Goal: Communication & Community: Answer question/provide support

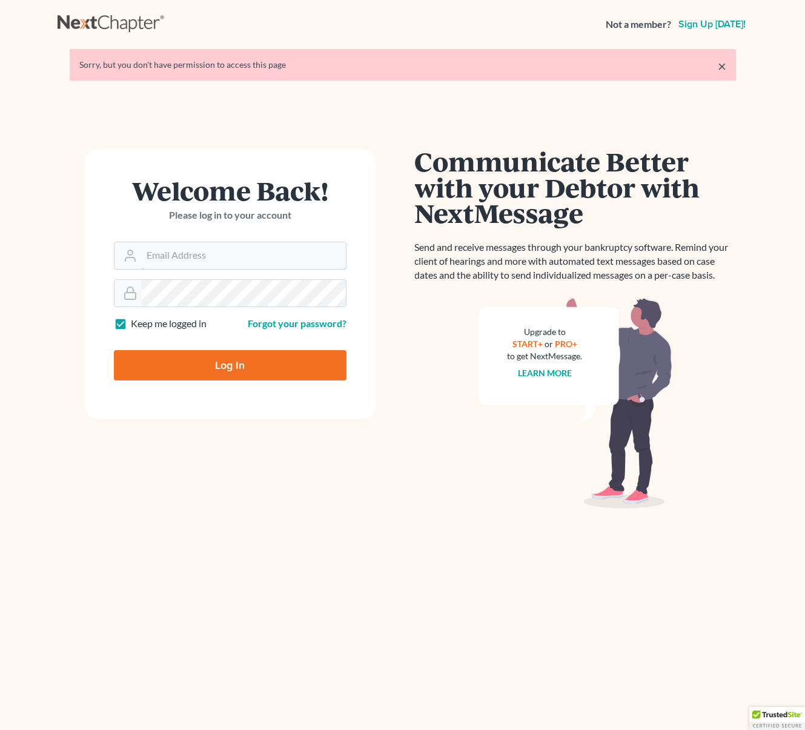
type input "[EMAIL_ADDRESS][DOMAIN_NAME]"
click at [248, 365] on input "Log In" at bounding box center [230, 365] width 233 height 30
type input "Thinking..."
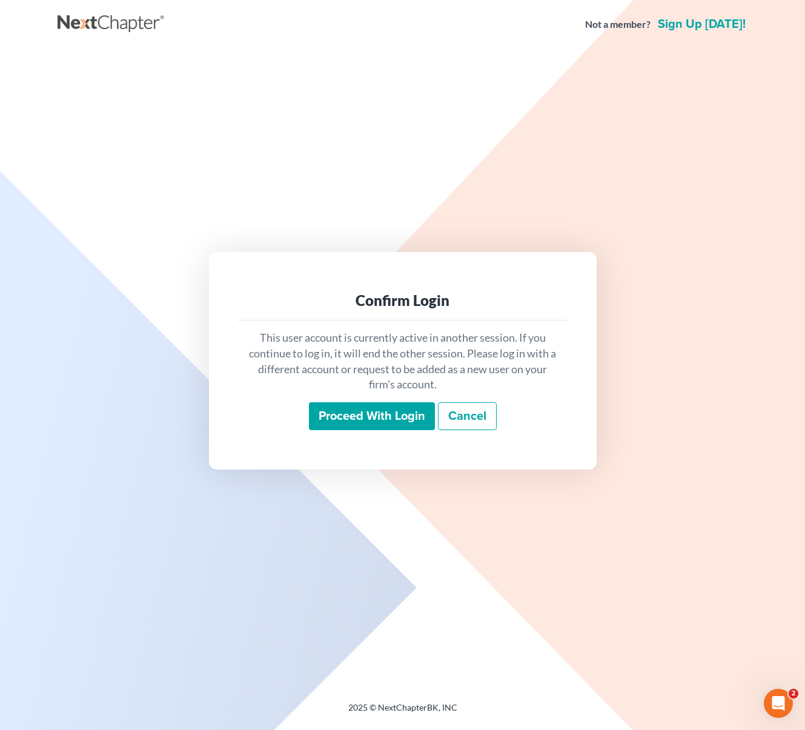
click at [348, 416] on input "Proceed with login" at bounding box center [372, 416] width 126 height 28
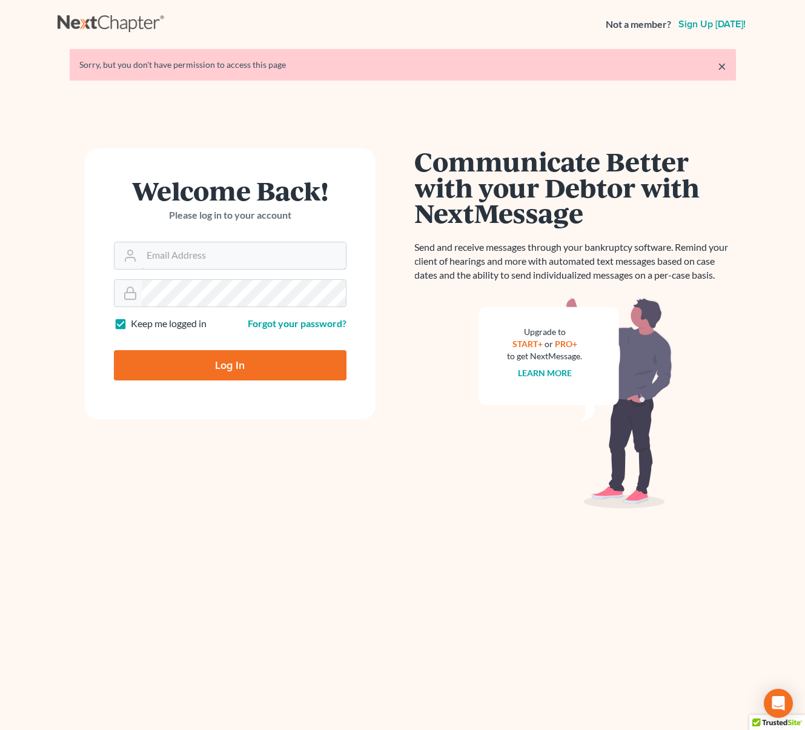
type input "[EMAIL_ADDRESS][DOMAIN_NAME]"
click at [211, 365] on input "Log In" at bounding box center [230, 365] width 233 height 30
type input "Thinking..."
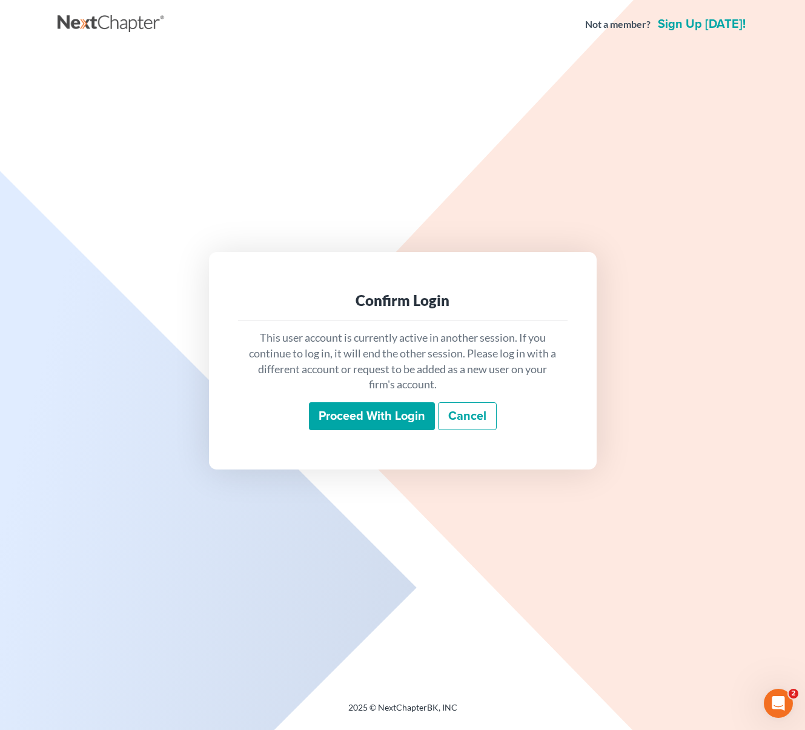
click at [356, 409] on input "Proceed with login" at bounding box center [372, 416] width 126 height 28
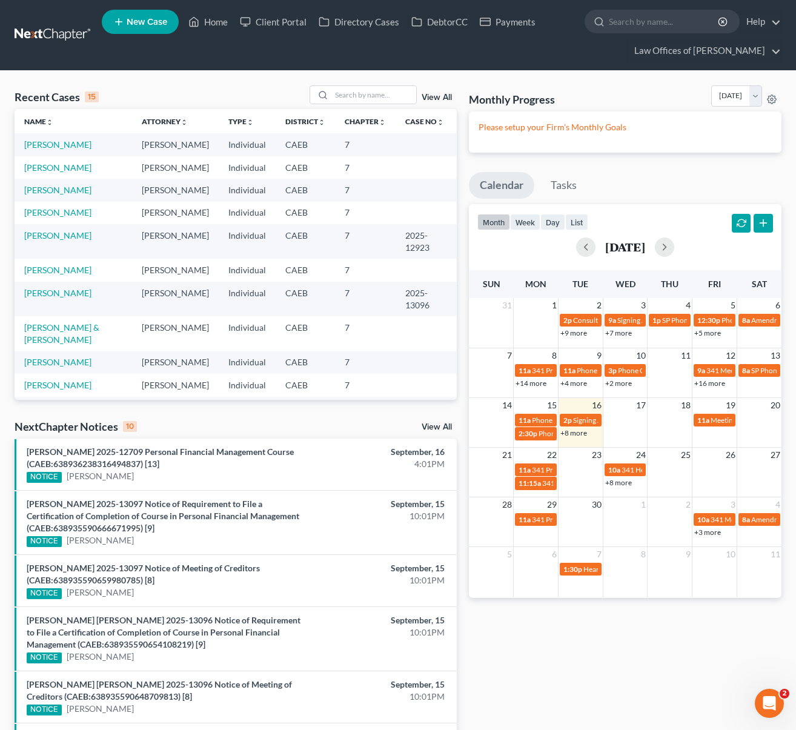
click at [575, 437] on link "+8 more" at bounding box center [573, 432] width 27 height 9
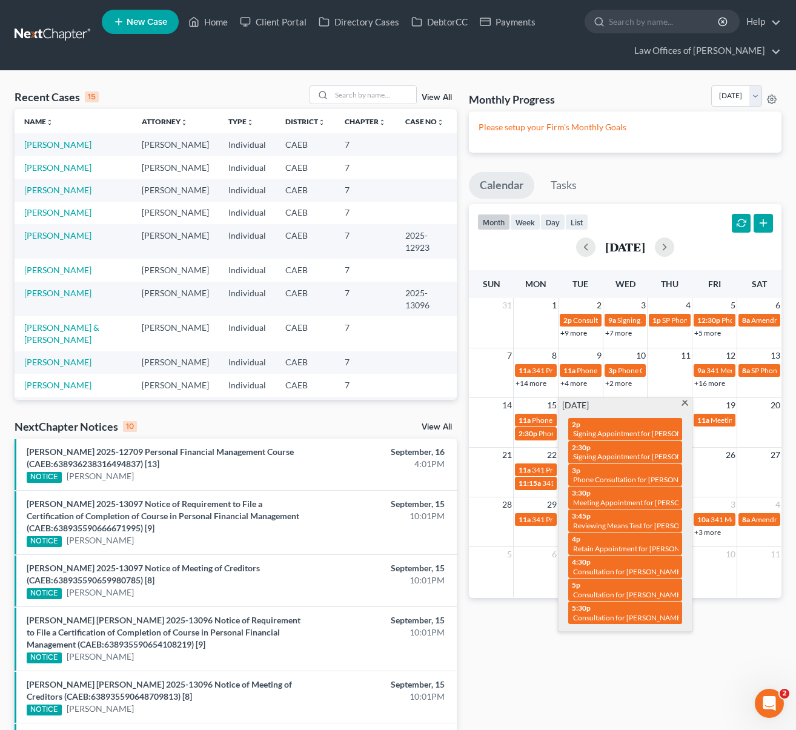
click at [686, 404] on span at bounding box center [684, 404] width 9 height 8
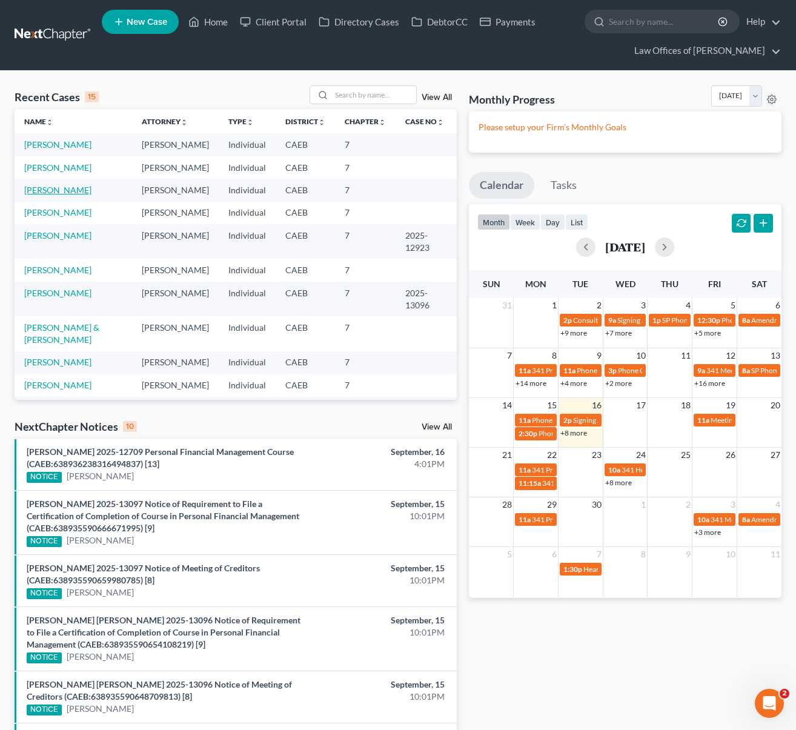
click at [51, 194] on link "[PERSON_NAME]" at bounding box center [57, 190] width 67 height 10
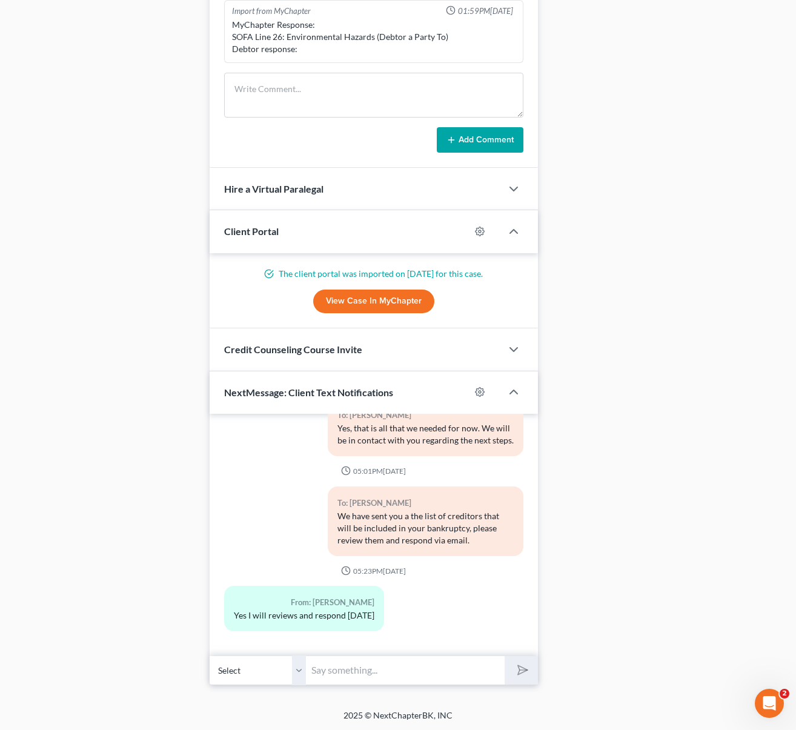
scroll to position [1017, 0]
click at [359, 677] on input "text" at bounding box center [405, 670] width 198 height 30
type input "Sounds good."
click at [505, 655] on button "submit" at bounding box center [521, 669] width 33 height 28
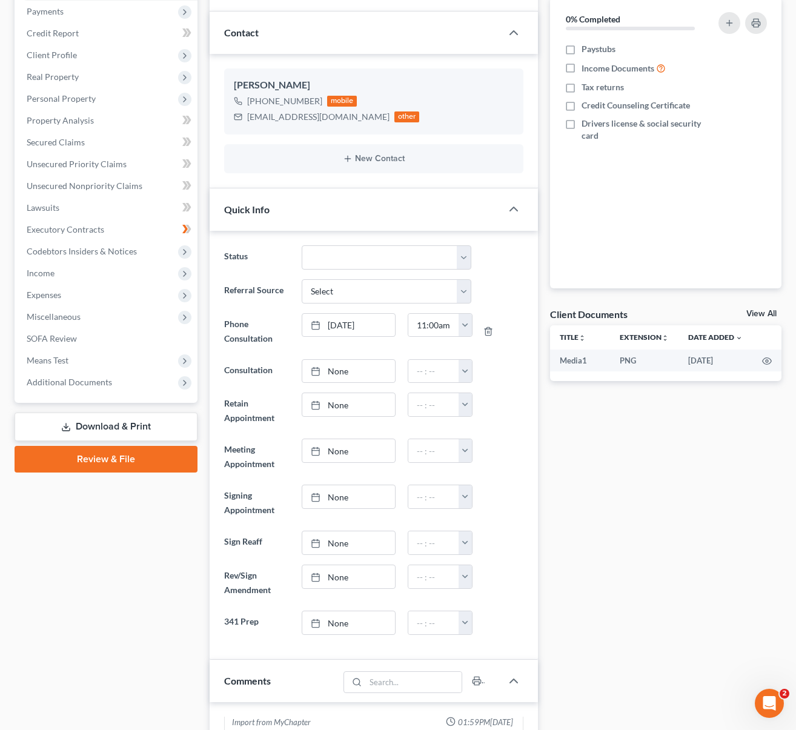
scroll to position [84, 0]
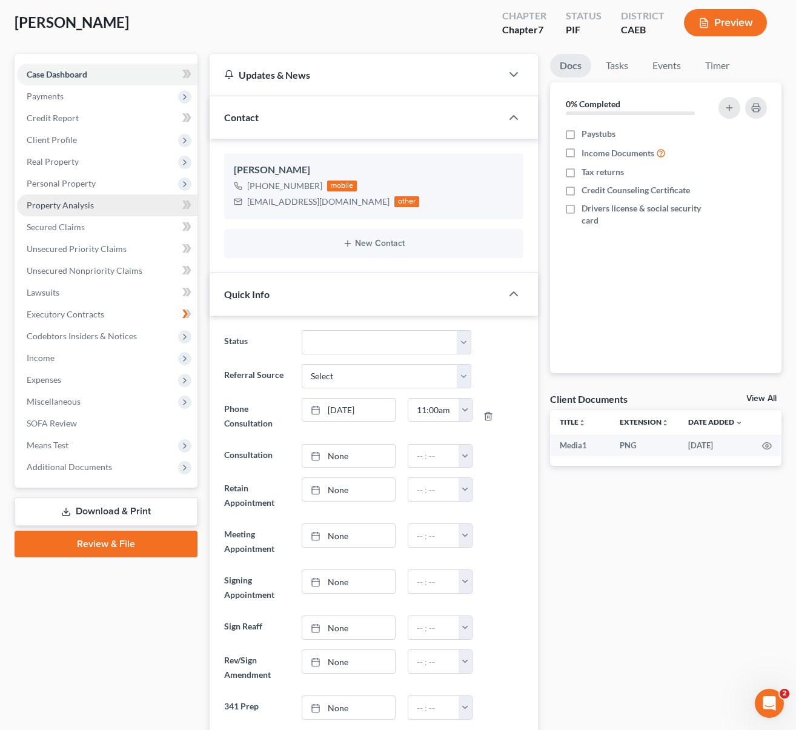
click at [84, 208] on span "Property Analysis" at bounding box center [60, 205] width 67 height 10
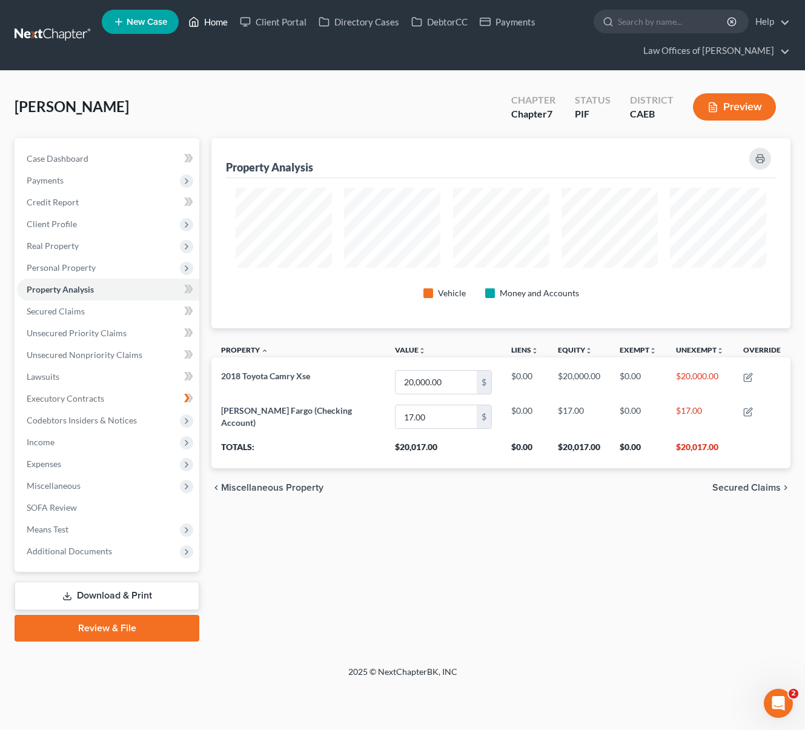
click at [215, 25] on link "Home" at bounding box center [207, 22] width 51 height 22
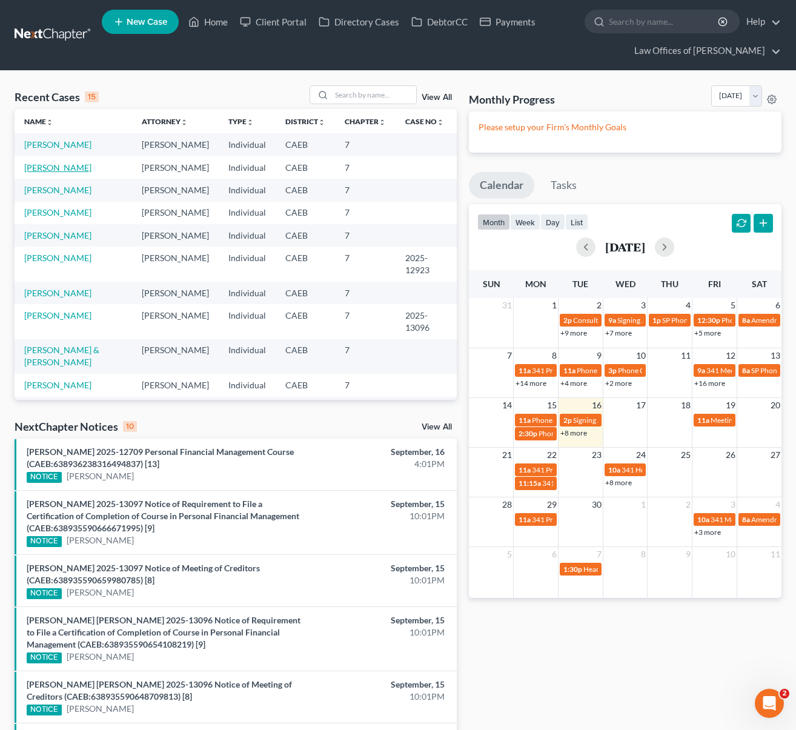
click at [66, 168] on link "[PERSON_NAME]" at bounding box center [57, 167] width 67 height 10
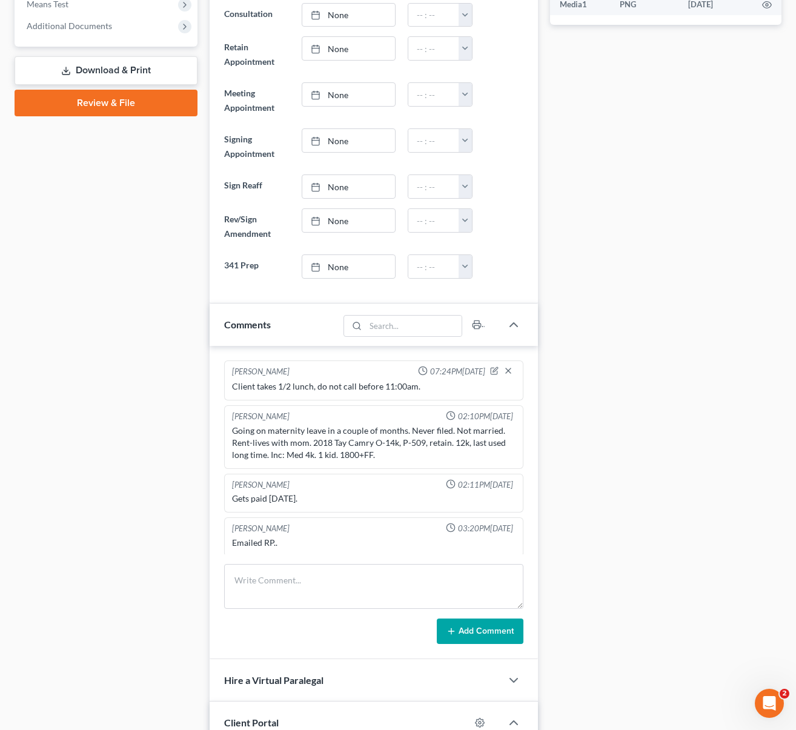
scroll to position [419, 0]
